Goal: Information Seeking & Learning: Check status

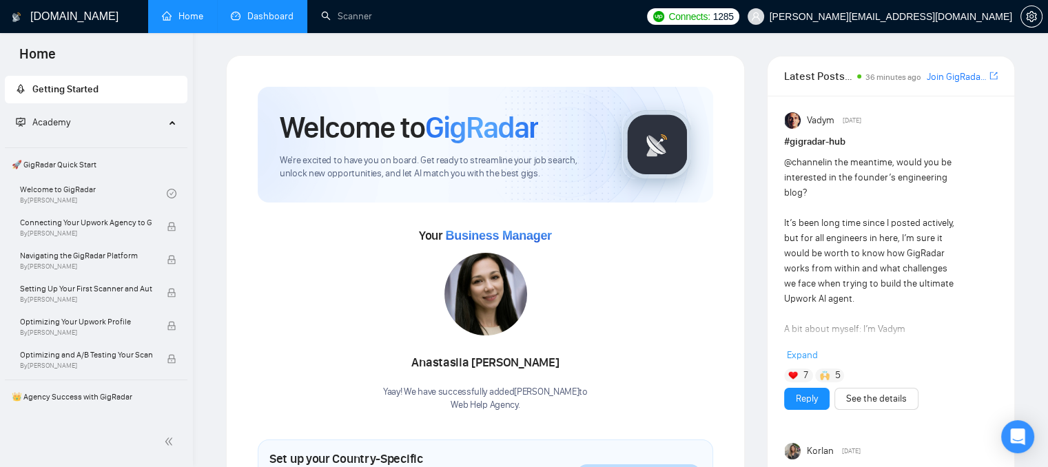
click at [276, 10] on link "Dashboard" at bounding box center [262, 16] width 63 height 12
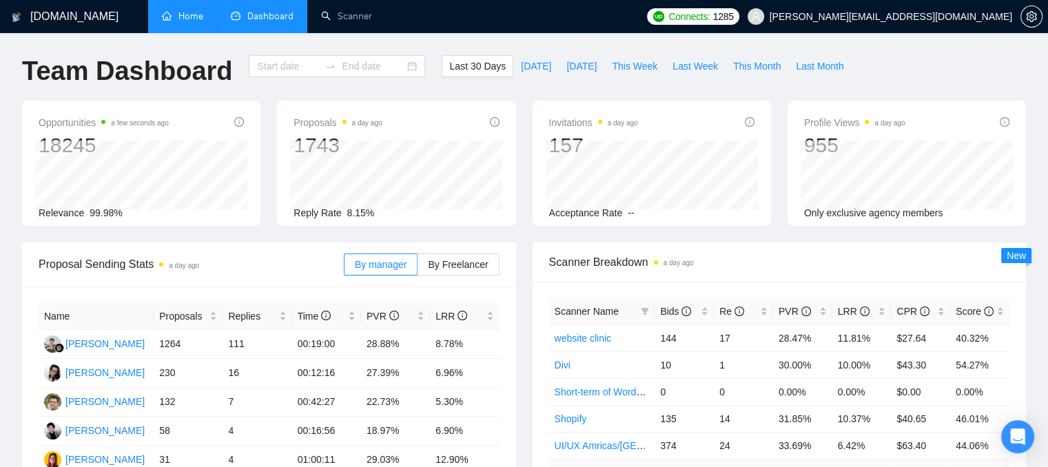
type input "[DATE]"
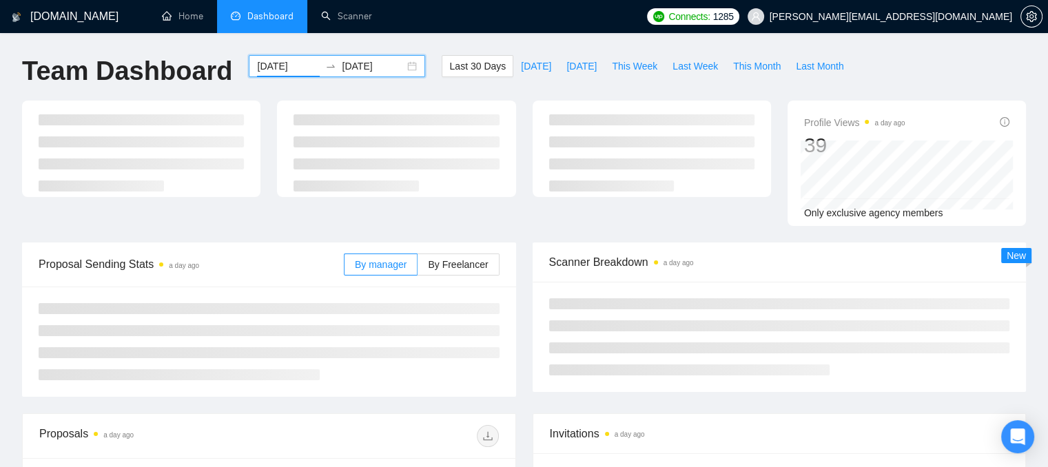
click at [281, 67] on input "[DATE]" at bounding box center [288, 66] width 63 height 15
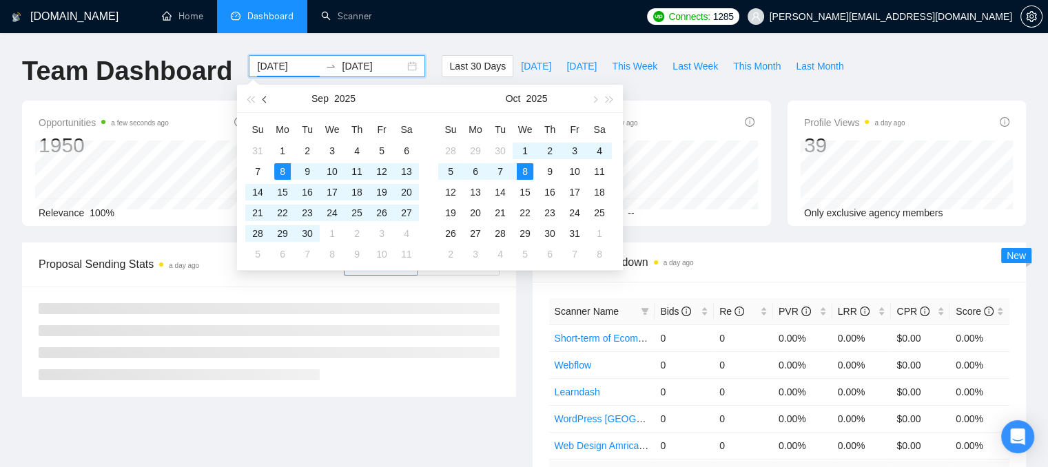
click at [264, 97] on span "button" at bounding box center [265, 99] width 7 height 7
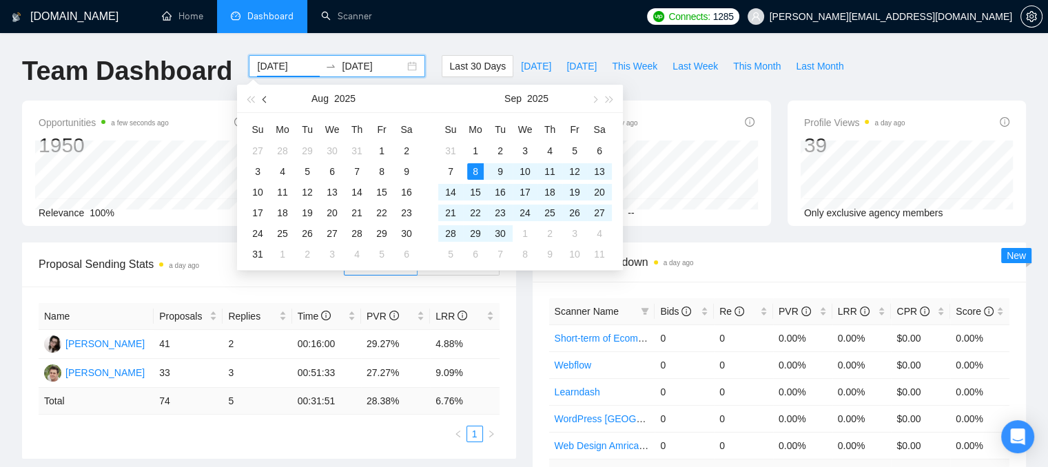
click at [264, 97] on span "button" at bounding box center [265, 99] width 7 height 7
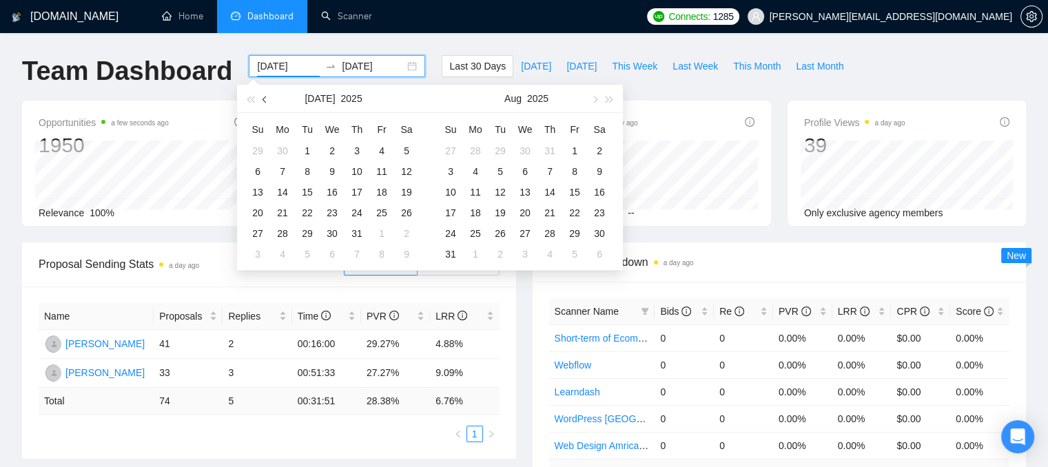
click at [264, 97] on span "button" at bounding box center [265, 99] width 7 height 7
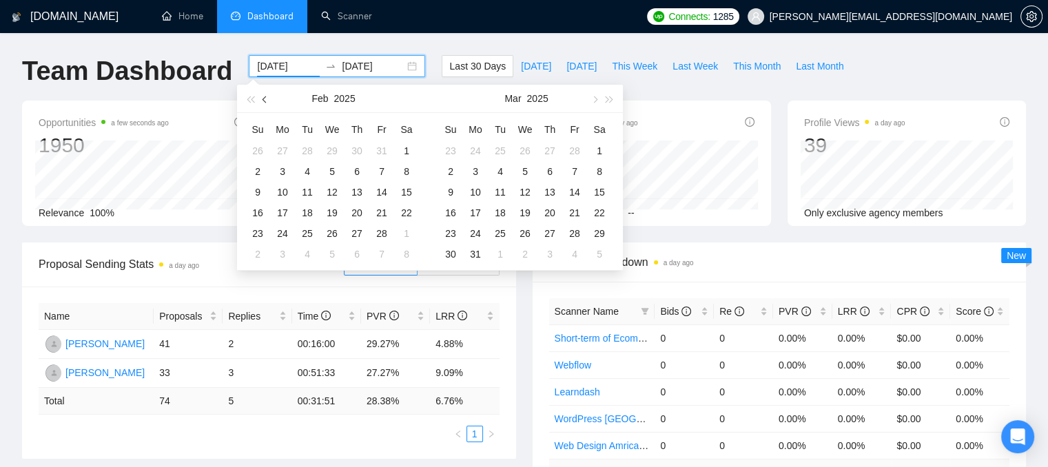
click at [264, 97] on span "button" at bounding box center [265, 99] width 7 height 7
type input "[DATE]"
click at [335, 154] on div "1" at bounding box center [332, 151] width 17 height 17
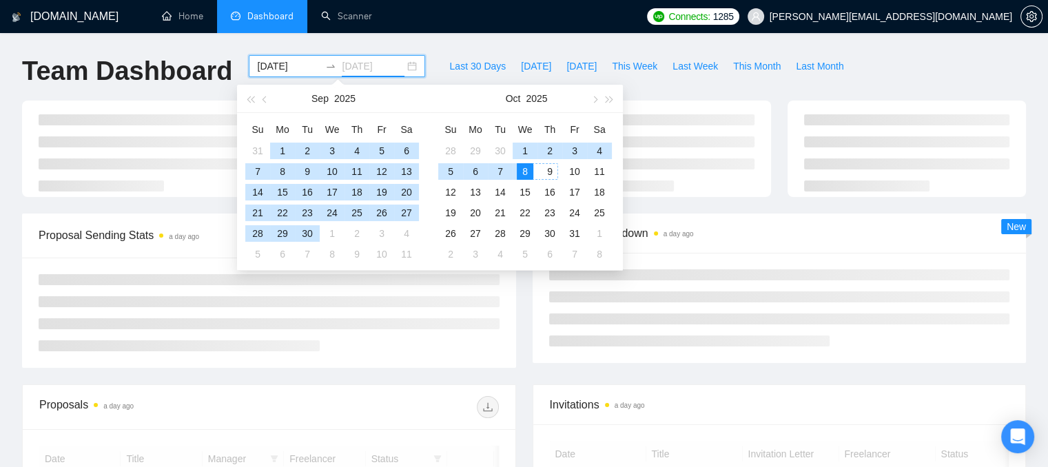
type input "[DATE]"
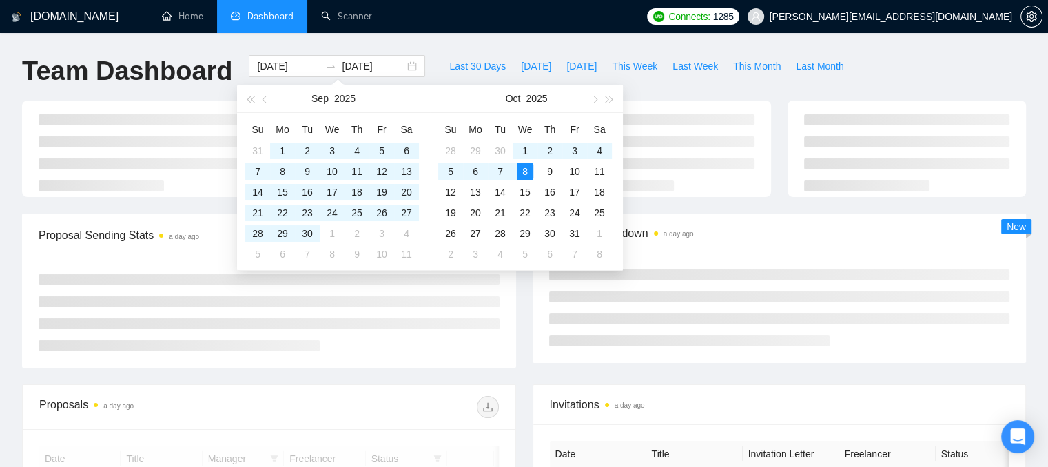
click at [682, 89] on div "Last 30 Days [DATE] [DATE] This Week Last Week This Month Last Month" at bounding box center [646, 77] width 426 height 45
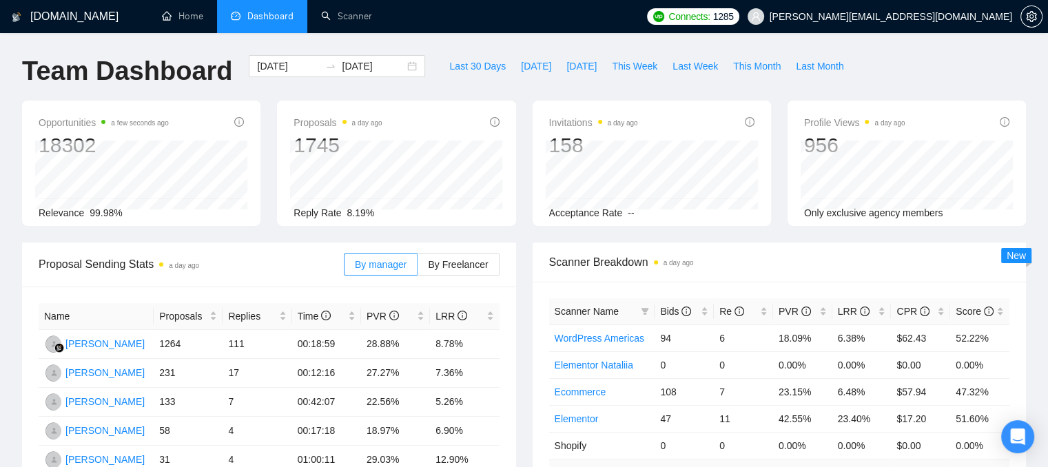
click at [533, 218] on div "Invitations a day ago 158 Acceptance Rate --" at bounding box center [652, 163] width 238 height 125
click at [702, 311] on div "Bids" at bounding box center [684, 311] width 48 height 15
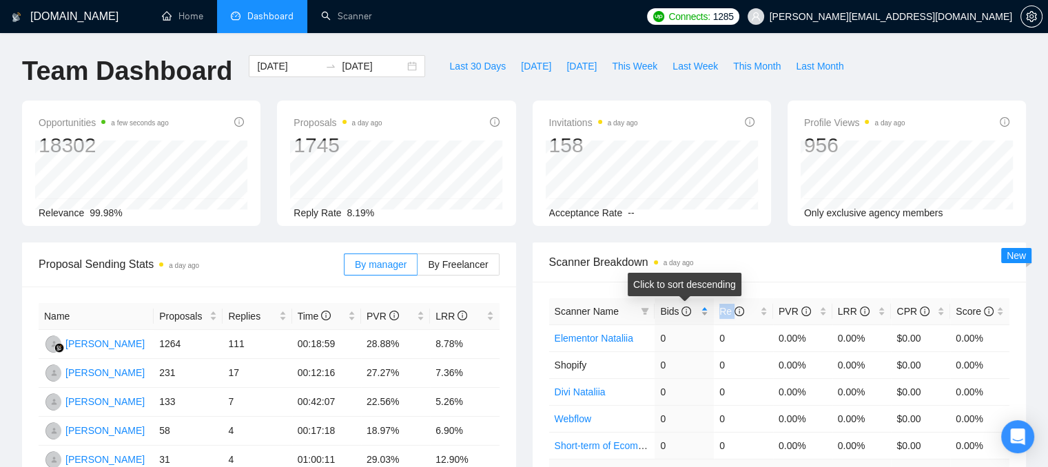
click at [702, 311] on div "Bids" at bounding box center [684, 311] width 48 height 15
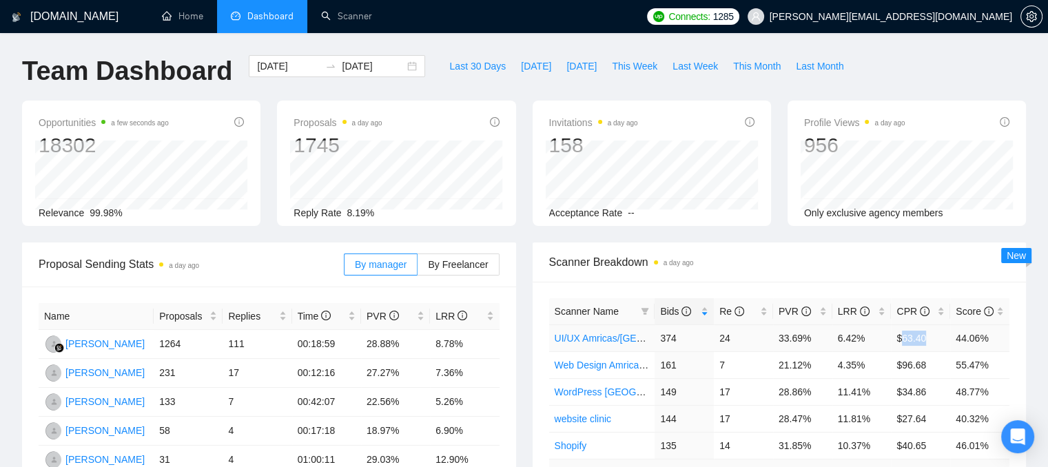
drag, startPoint x: 926, startPoint y: 341, endPoint x: 898, endPoint y: 347, distance: 28.2
click at [901, 342] on td "$63.40" at bounding box center [920, 337] width 59 height 27
click at [880, 316] on div "LRR" at bounding box center [862, 311] width 48 height 15
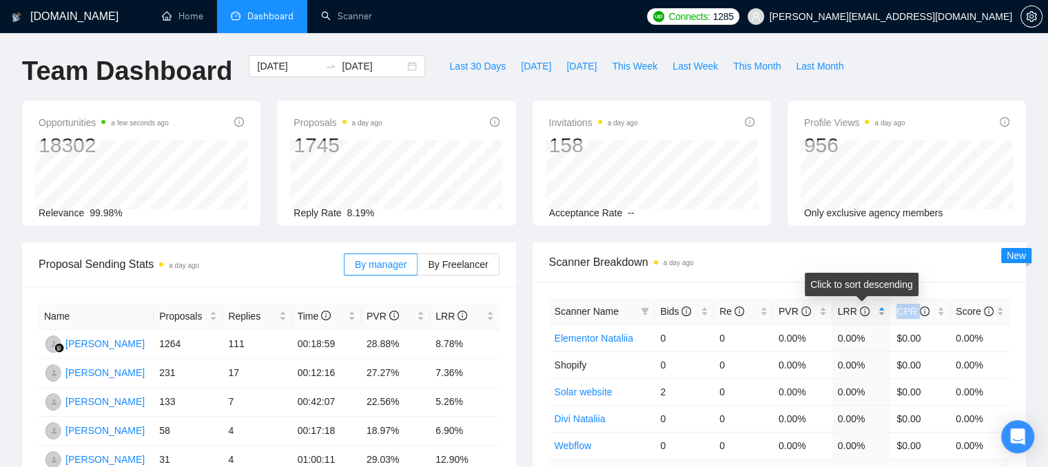
click at [880, 316] on div "LRR" at bounding box center [862, 311] width 48 height 15
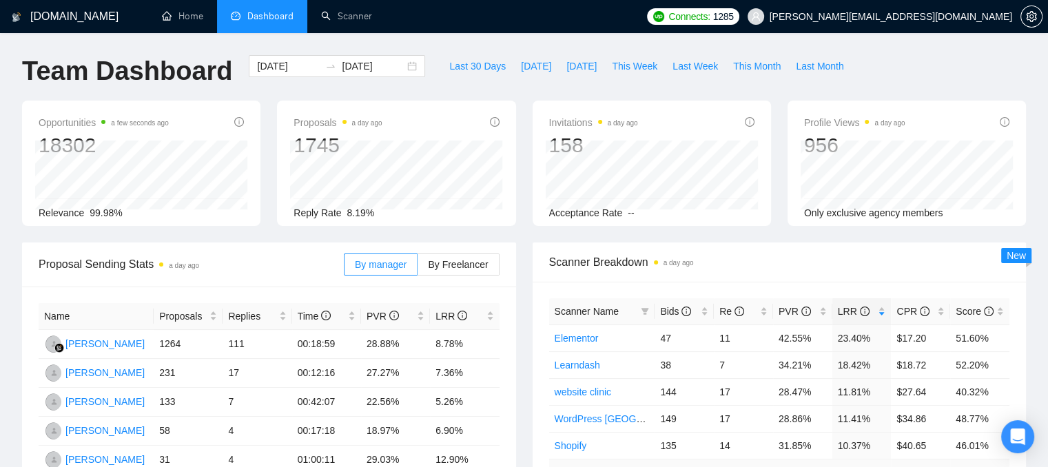
click at [863, 267] on span "Scanner Breakdown a day ago" at bounding box center [779, 262] width 461 height 17
click at [721, 340] on td "11" at bounding box center [743, 337] width 59 height 27
click at [907, 338] on td "$17.20" at bounding box center [920, 337] width 59 height 27
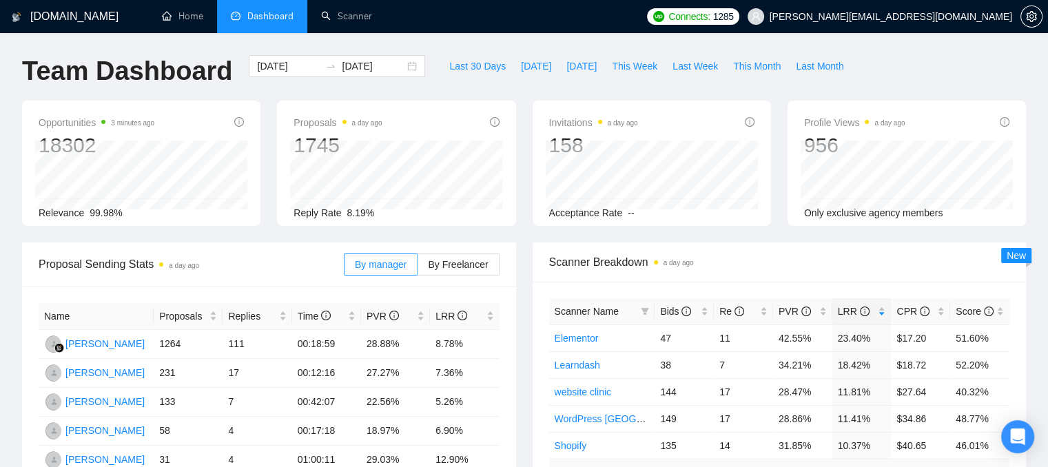
click at [688, 92] on div "Last 30 Days [DATE] [DATE] This Week Last Week This Month Last Month" at bounding box center [646, 77] width 426 height 45
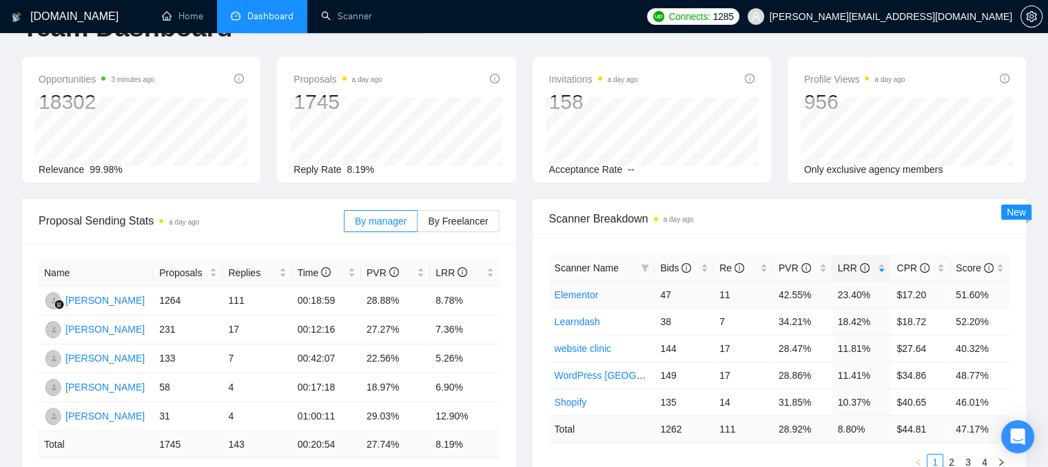
scroll to position [44, 0]
click at [577, 298] on link "Elementor" at bounding box center [577, 294] width 44 height 11
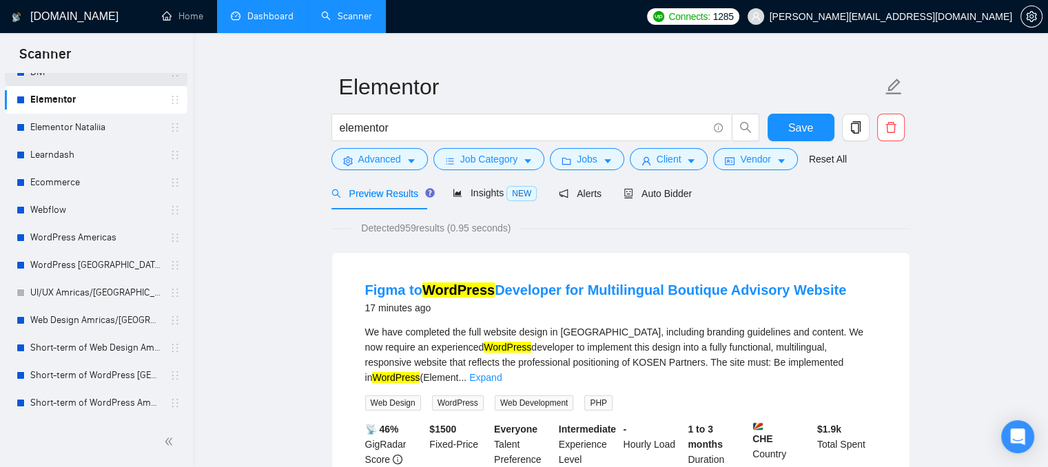
scroll to position [167, 0]
